Goal: Task Accomplishment & Management: Use online tool/utility

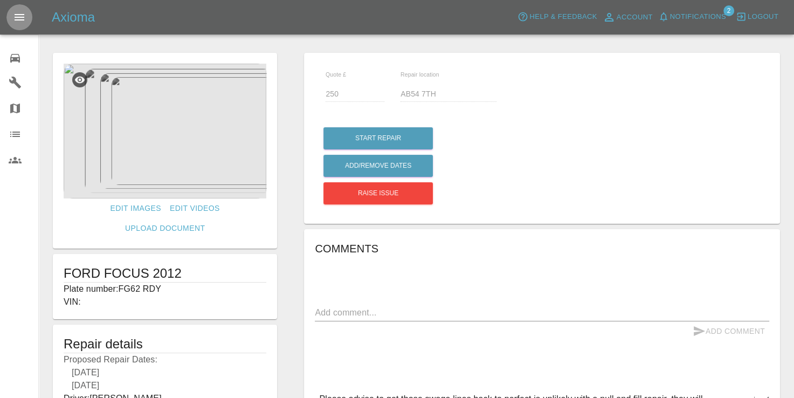
click at [20, 14] on icon "Open drawer" at bounding box center [20, 17] width 10 height 6
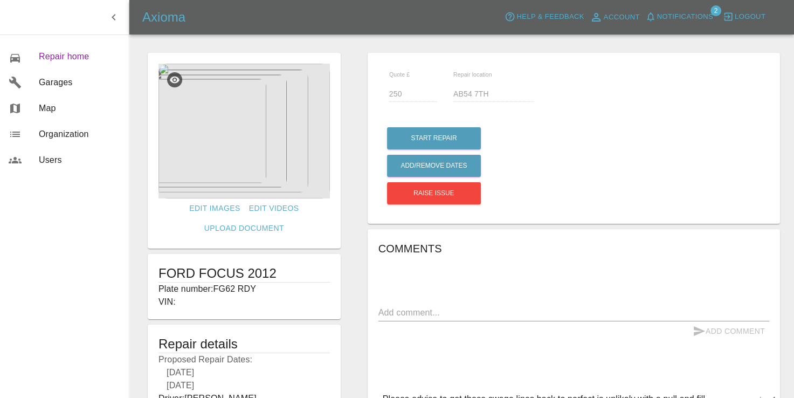
click at [45, 59] on span "Repair home" at bounding box center [79, 56] width 81 height 13
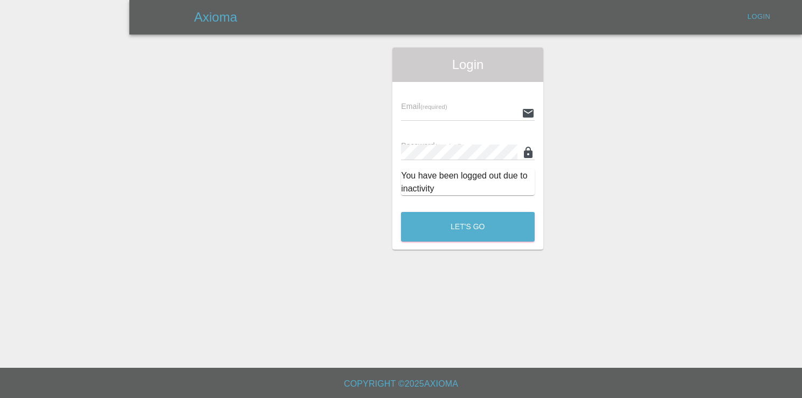
type input "[EMAIL_ADDRESS][DOMAIN_NAME]"
click at [447, 204] on div "Login Email (required) [EMAIL_ADDRESS][DOMAIN_NAME] Password (required) You hav…" at bounding box center [468, 148] width 151 height 202
drag, startPoint x: 447, startPoint y: 204, endPoint x: 453, endPoint y: 218, distance: 14.7
click at [453, 218] on button "Let's Go" at bounding box center [468, 227] width 134 height 30
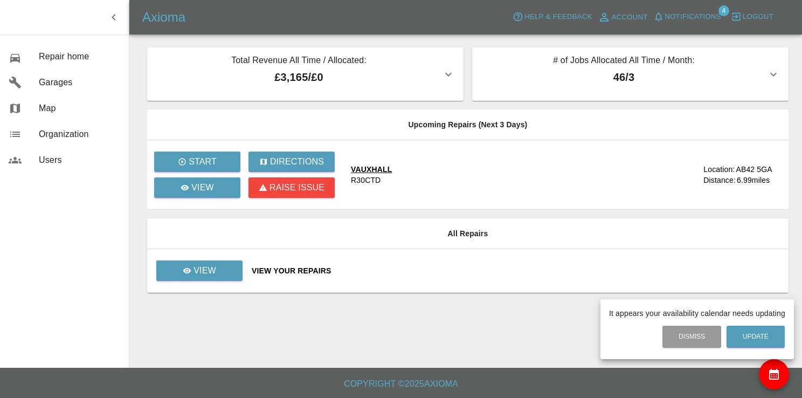
click at [194, 271] on div at bounding box center [401, 199] width 802 height 398
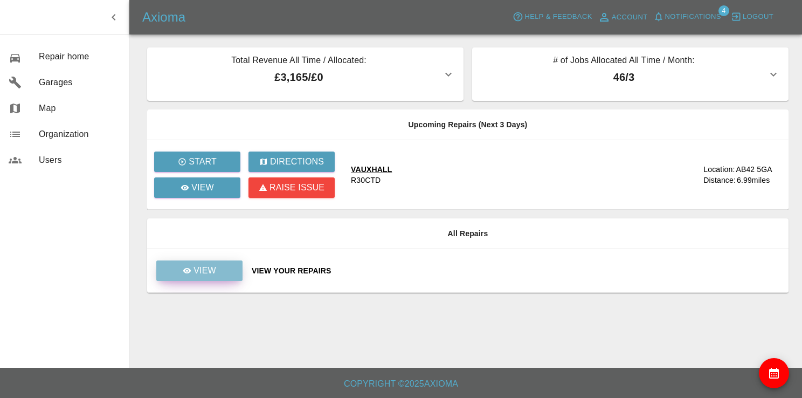
click at [218, 271] on link "View" at bounding box center [199, 270] width 86 height 20
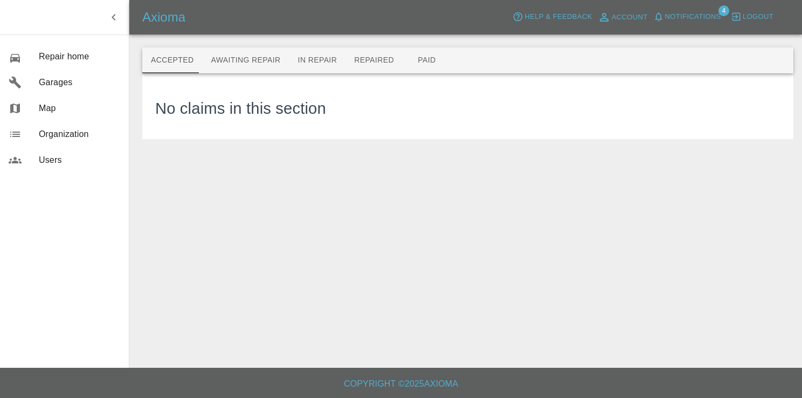
drag, startPoint x: 252, startPoint y: 86, endPoint x: 248, endPoint y: 65, distance: 21.9
click at [251, 77] on div "No claims in this section" at bounding box center [467, 106] width 651 height 66
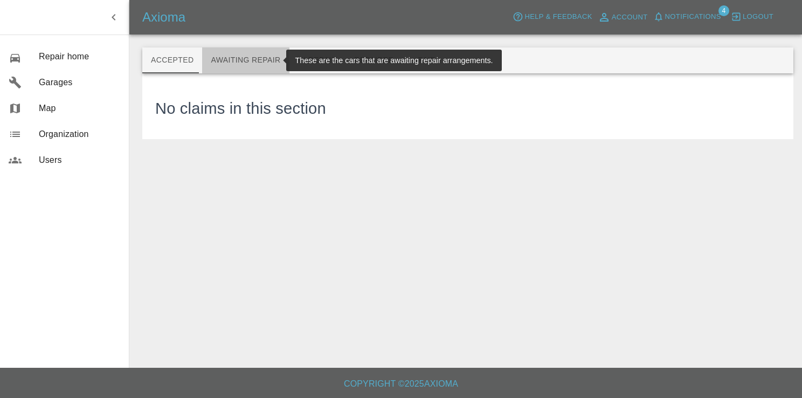
click at [248, 64] on button "Awaiting Repair" at bounding box center [245, 60] width 87 height 26
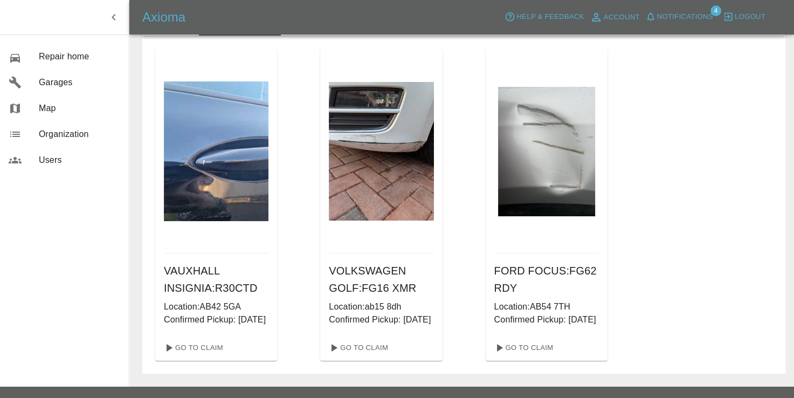
scroll to position [54, 0]
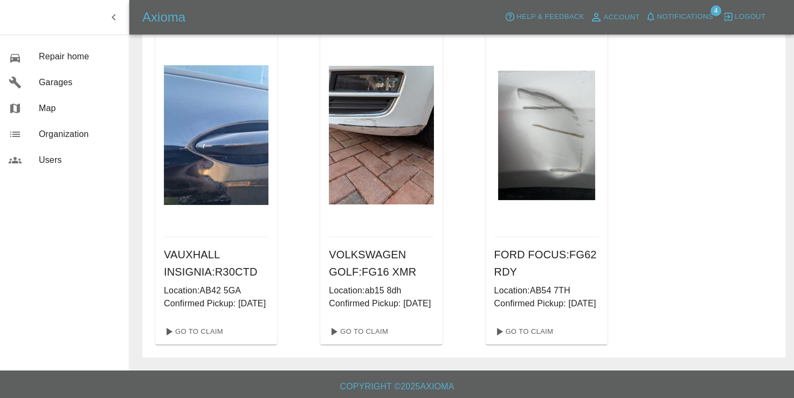
click at [359, 319] on div "VOLKSWAGEN GOLF : FG16 XMR Location: ab15 8dh Confirmed Pickup: [DATE]" at bounding box center [381, 277] width 122 height 81
click at [359, 340] on link "Go To Claim" at bounding box center [358, 331] width 66 height 17
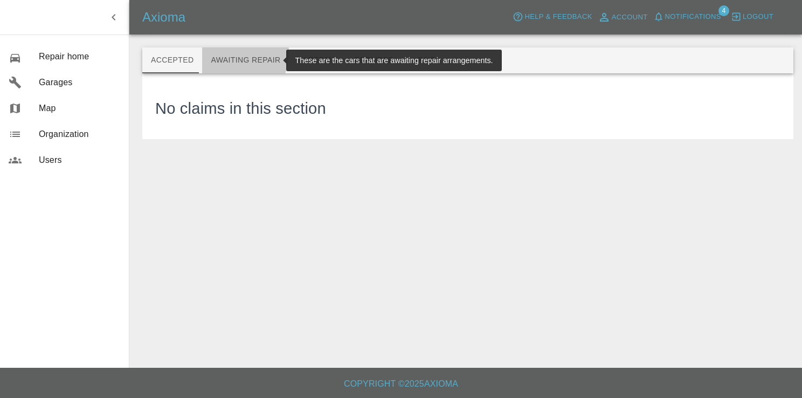
click at [224, 53] on button "Awaiting Repair" at bounding box center [245, 60] width 87 height 26
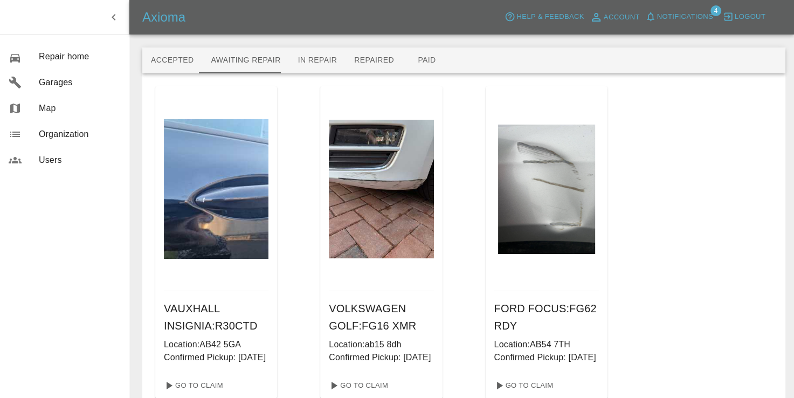
click at [222, 189] on img at bounding box center [216, 189] width 105 height 140
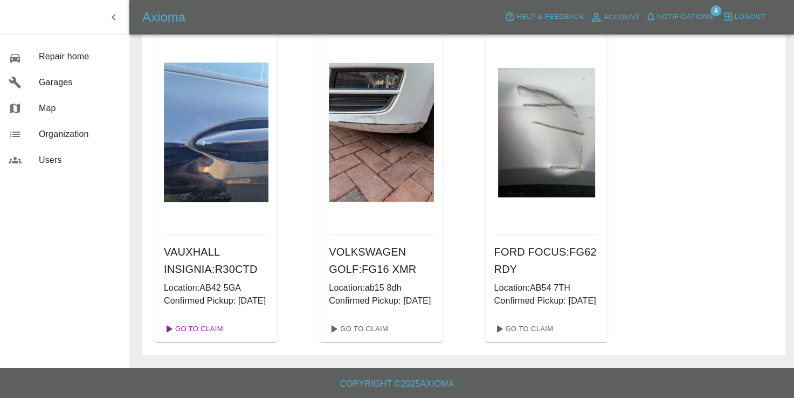
scroll to position [69, 0]
click at [198, 327] on link "Go To Claim" at bounding box center [193, 328] width 66 height 17
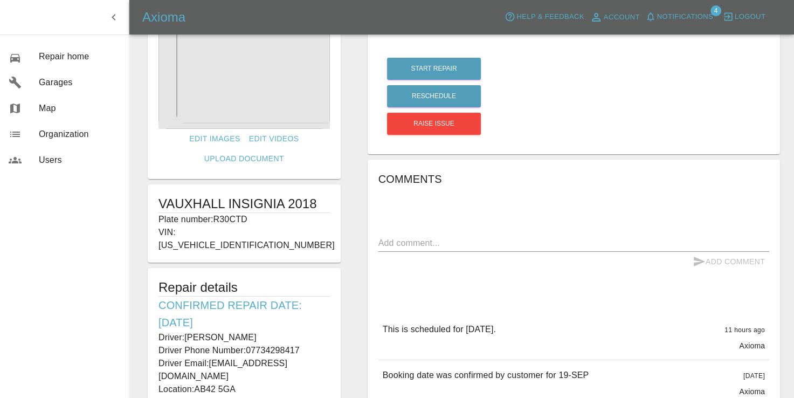
scroll to position [54, 0]
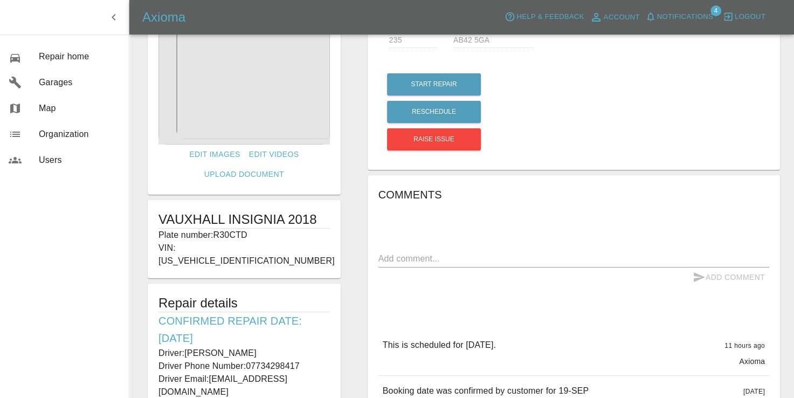
click at [240, 100] on img at bounding box center [244, 77] width 171 height 135
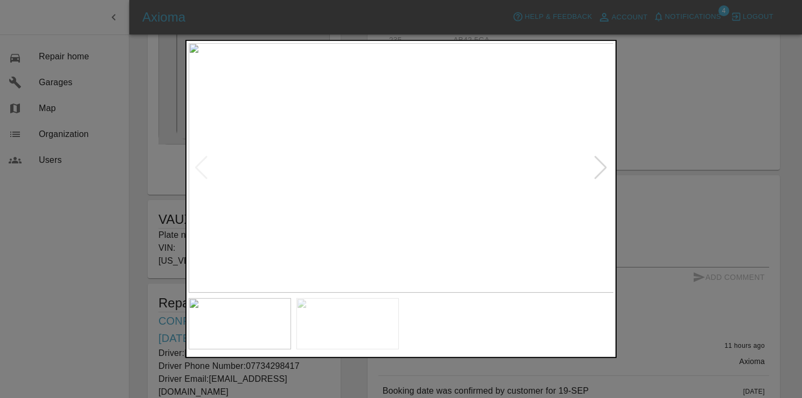
click at [393, 240] on img at bounding box center [401, 168] width 425 height 250
click at [354, 303] on img at bounding box center [348, 324] width 102 height 52
click at [398, 199] on img at bounding box center [401, 168] width 425 height 250
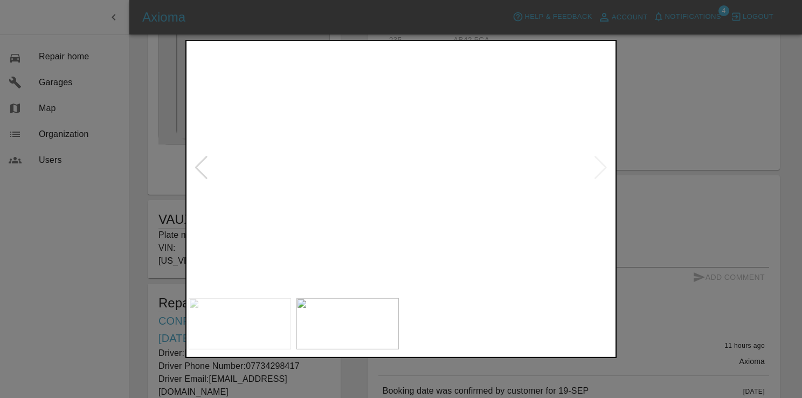
click at [414, 325] on div at bounding box center [400, 199] width 431 height 318
drag, startPoint x: 679, startPoint y: 137, endPoint x: 672, endPoint y: 141, distance: 7.5
click at [672, 141] on div at bounding box center [401, 199] width 802 height 398
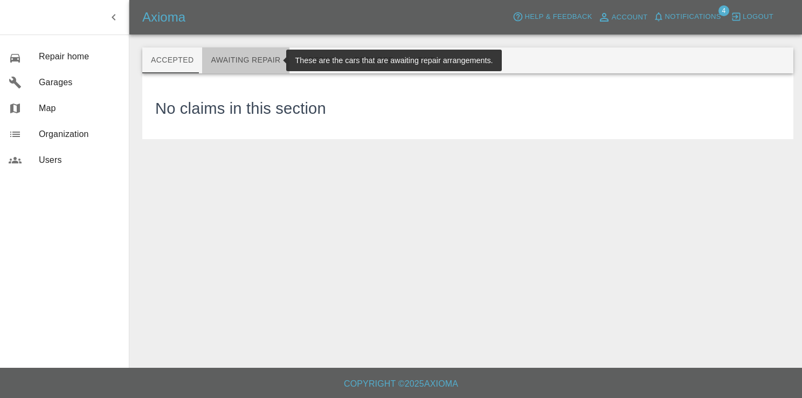
click at [264, 63] on button "Awaiting Repair" at bounding box center [245, 60] width 87 height 26
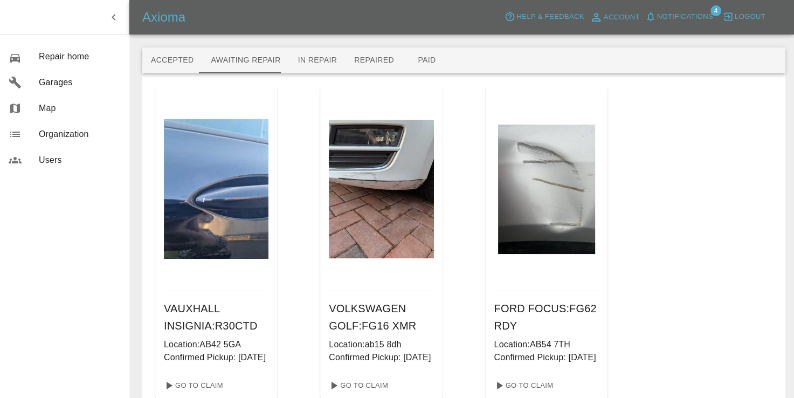
click at [244, 169] on img at bounding box center [216, 189] width 105 height 140
click at [218, 232] on img at bounding box center [216, 189] width 105 height 140
click at [215, 348] on p "Location: AB42 5GA" at bounding box center [216, 344] width 105 height 13
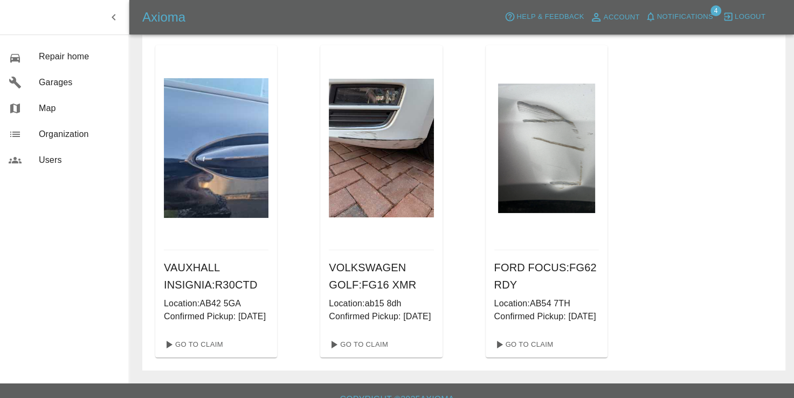
scroll to position [69, 0]
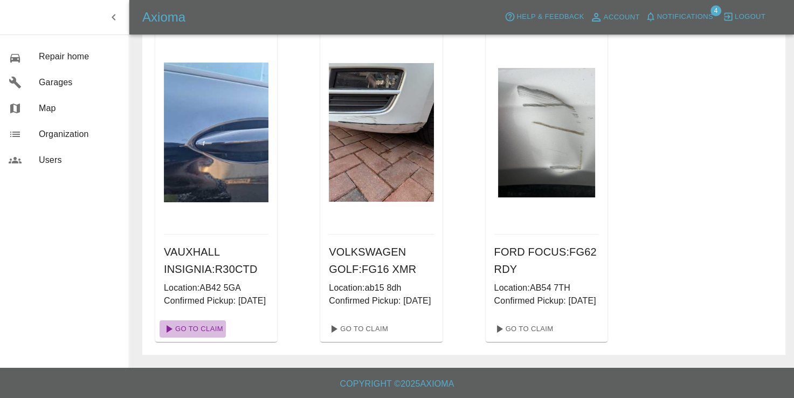
click at [207, 331] on link "Go To Claim" at bounding box center [193, 328] width 66 height 17
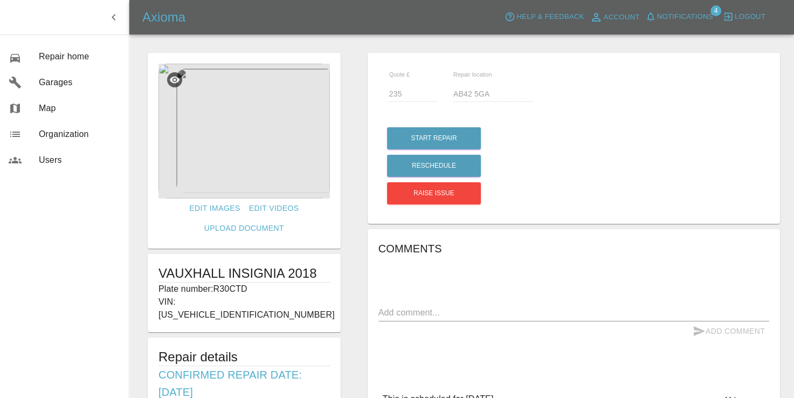
click at [231, 134] on img at bounding box center [244, 131] width 171 height 135
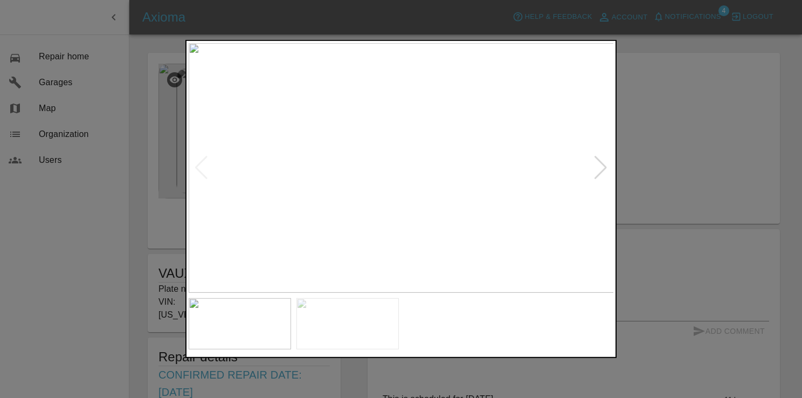
click at [376, 184] on img at bounding box center [401, 168] width 425 height 250
click at [377, 184] on img at bounding box center [401, 168] width 425 height 250
drag, startPoint x: 703, startPoint y: 169, endPoint x: 697, endPoint y: 173, distance: 7.5
click at [697, 173] on div at bounding box center [401, 199] width 802 height 398
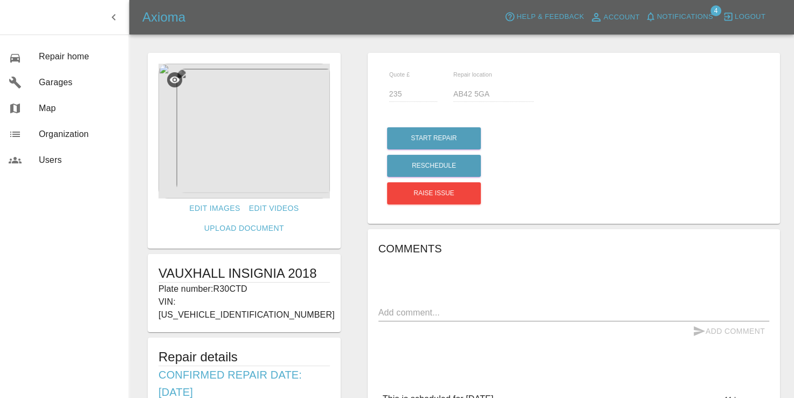
click at [308, 164] on img at bounding box center [244, 131] width 171 height 135
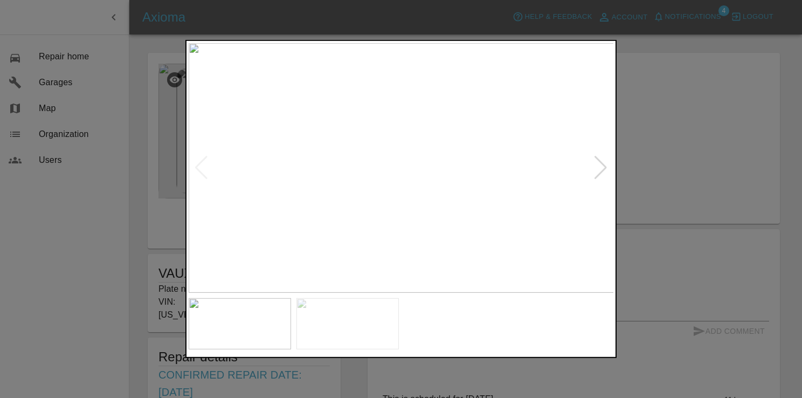
click at [589, 174] on img at bounding box center [401, 168] width 425 height 250
click at [594, 174] on div at bounding box center [601, 168] width 15 height 24
click at [435, 211] on img at bounding box center [401, 168] width 425 height 250
click at [435, 210] on img at bounding box center [401, 168] width 425 height 250
click at [738, 127] on div at bounding box center [401, 199] width 802 height 398
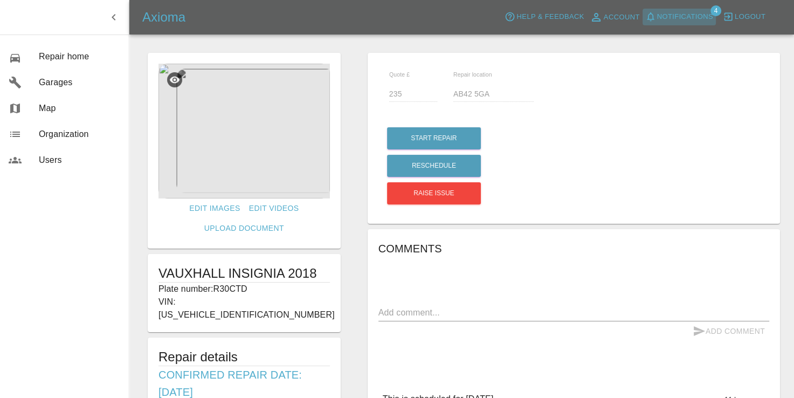
click at [695, 23] on button "Notifications" at bounding box center [679, 17] width 73 height 17
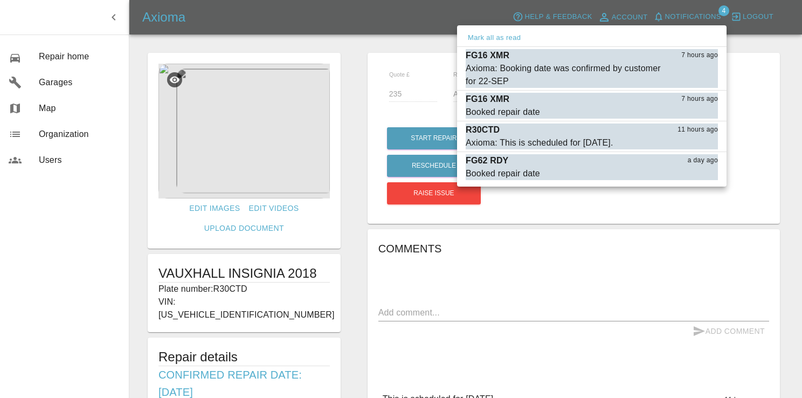
click at [765, 77] on div at bounding box center [401, 199] width 802 height 398
